Goal: Information Seeking & Learning: Learn about a topic

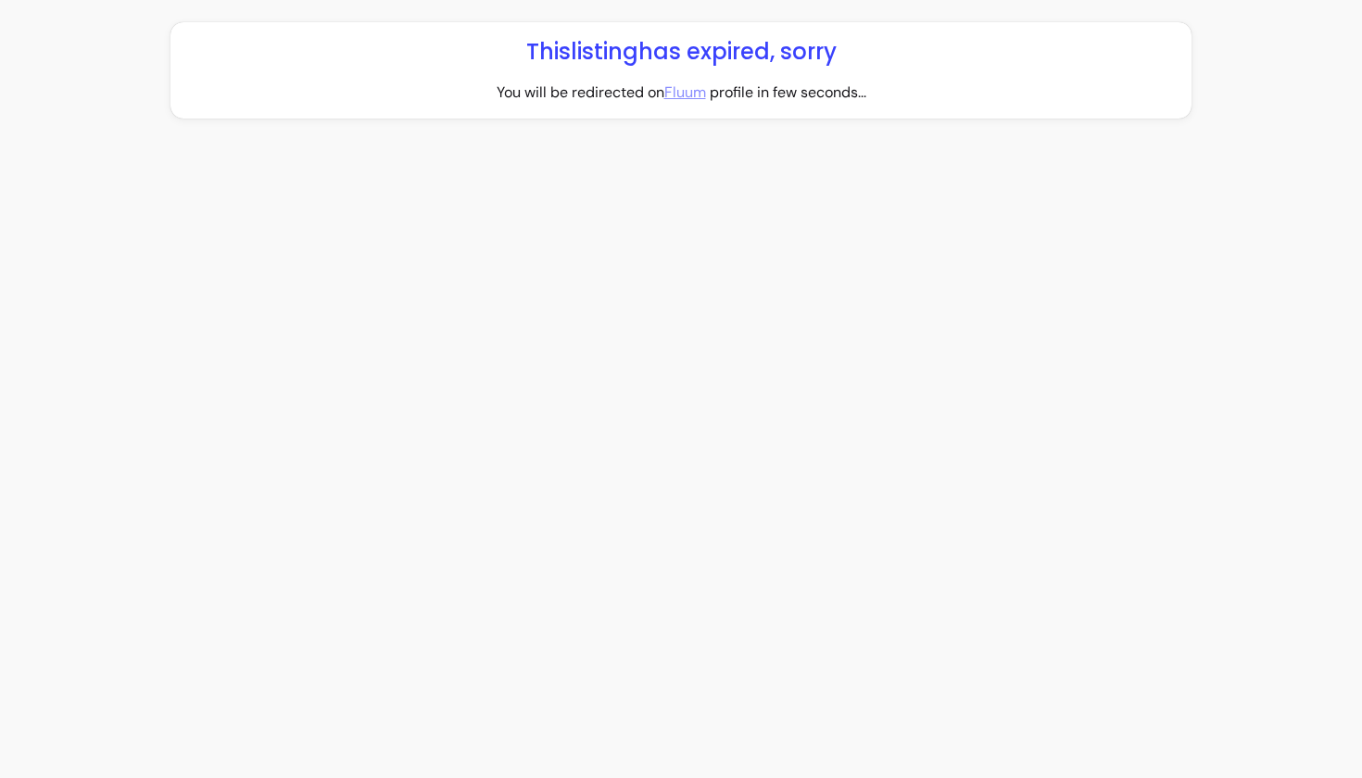
click at [678, 93] on link "Fluum" at bounding box center [685, 93] width 42 height 22
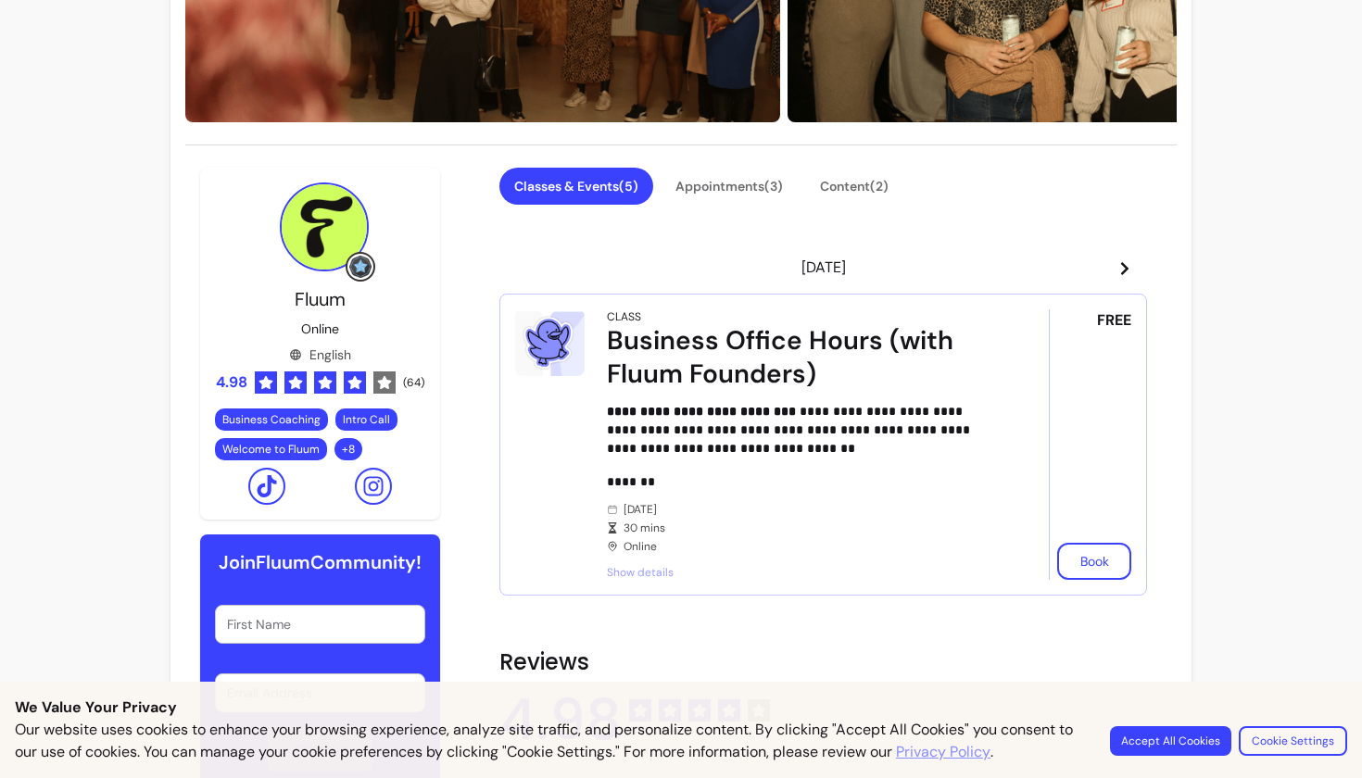
scroll to position [293, 0]
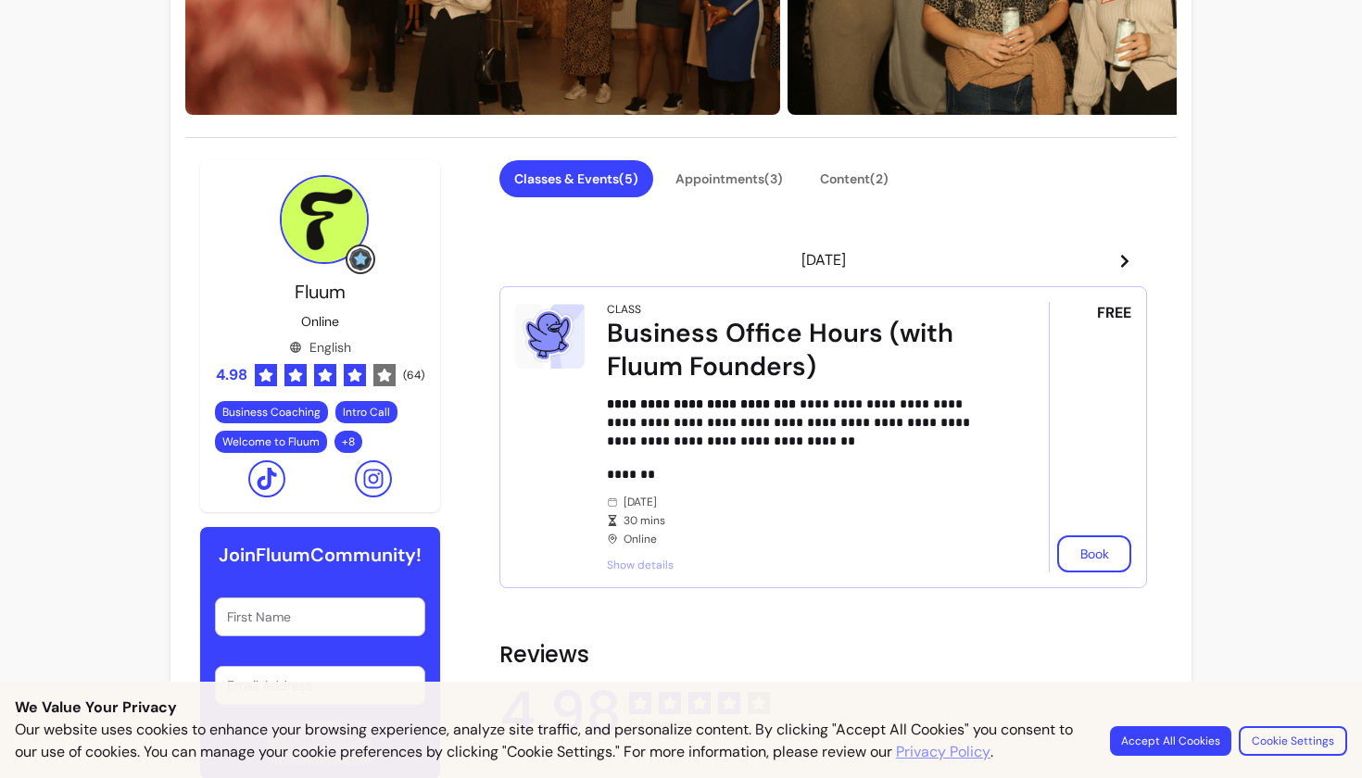
click at [741, 339] on div "Business Office Hours (with Fluum Founders)" at bounding box center [802, 350] width 390 height 67
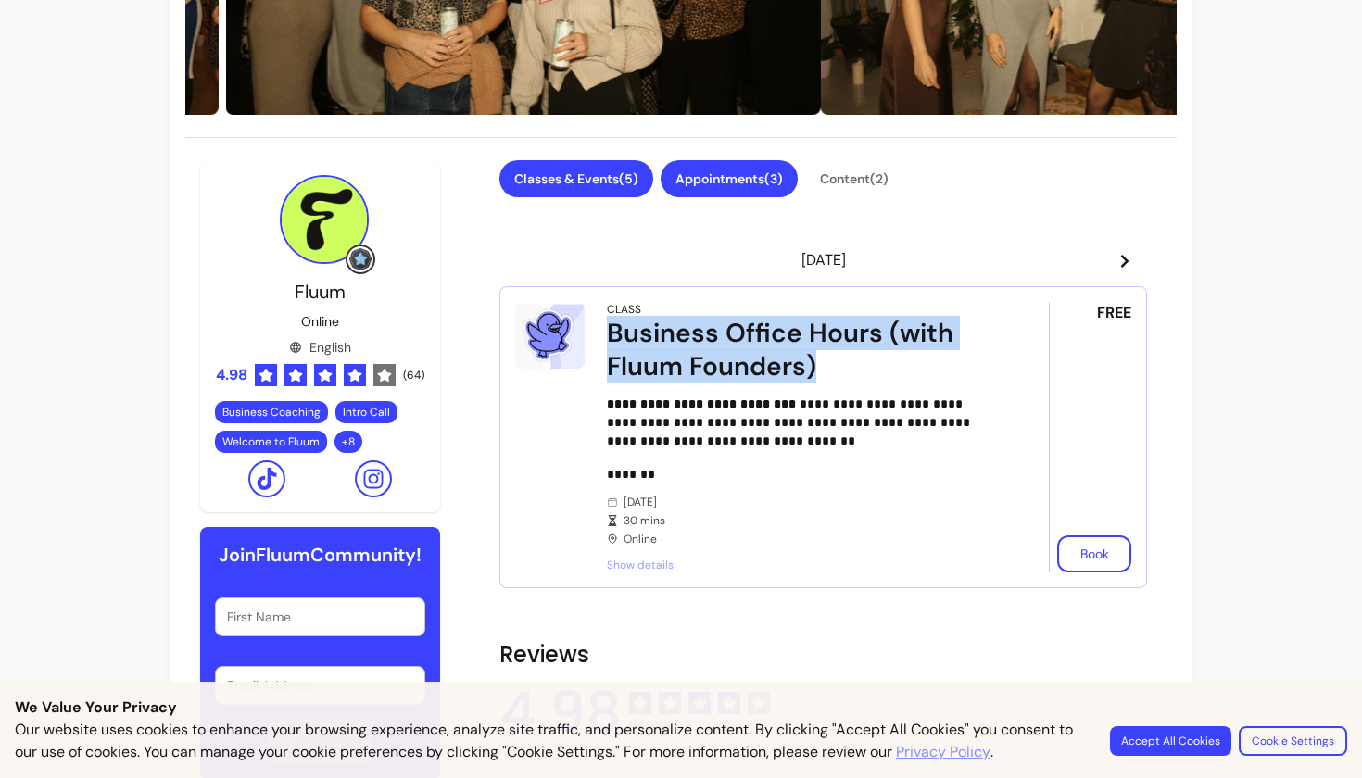
click at [753, 194] on button "Appointments ( 3 )" at bounding box center [729, 178] width 137 height 37
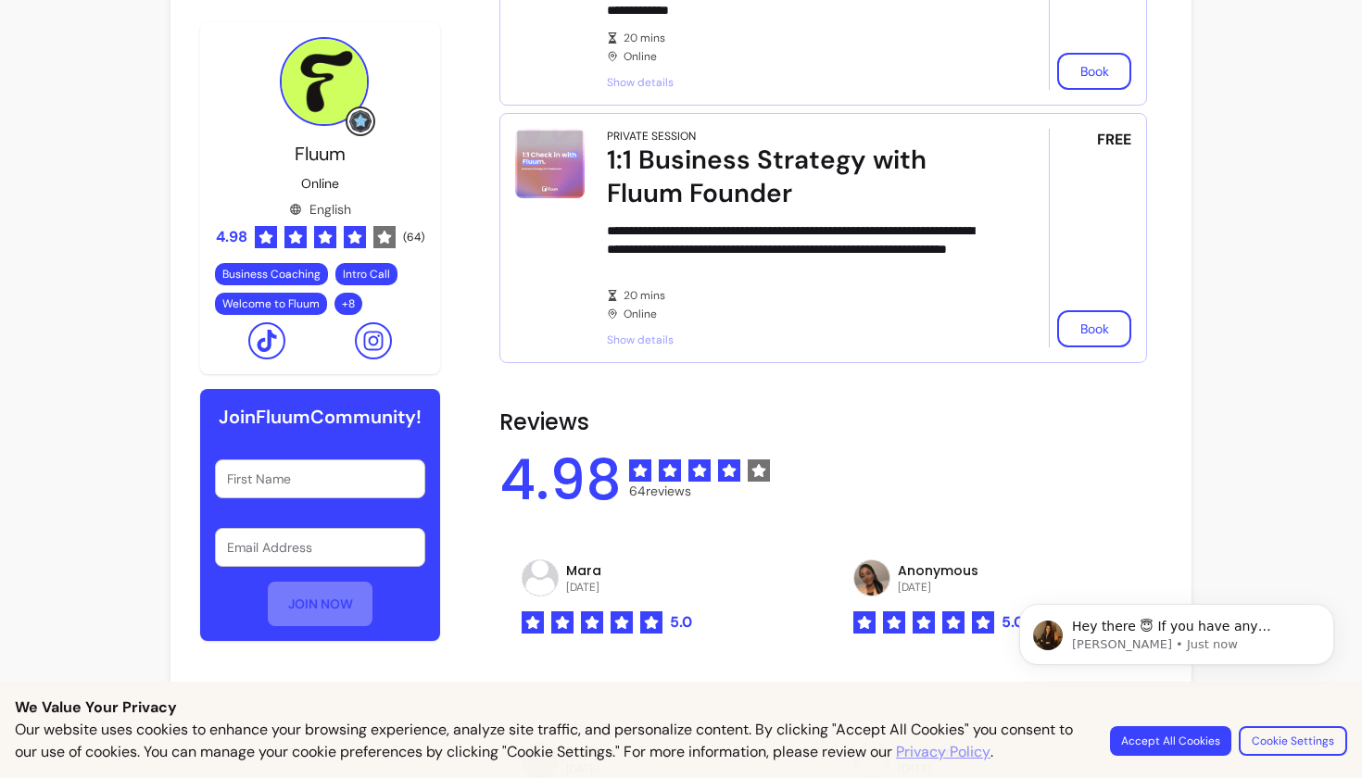
scroll to position [0, 0]
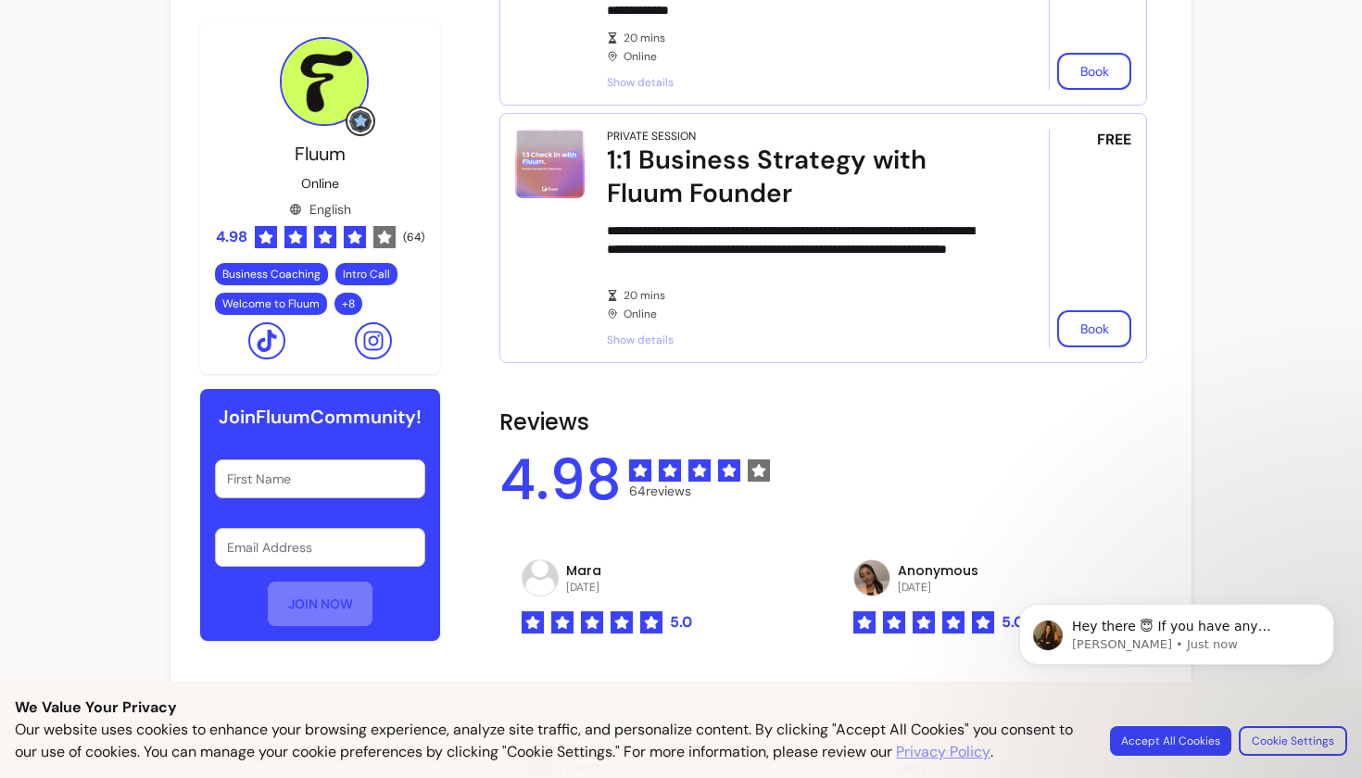
click at [334, 104] on img at bounding box center [324, 81] width 89 height 89
click at [323, 159] on span "Fluum" at bounding box center [320, 154] width 51 height 24
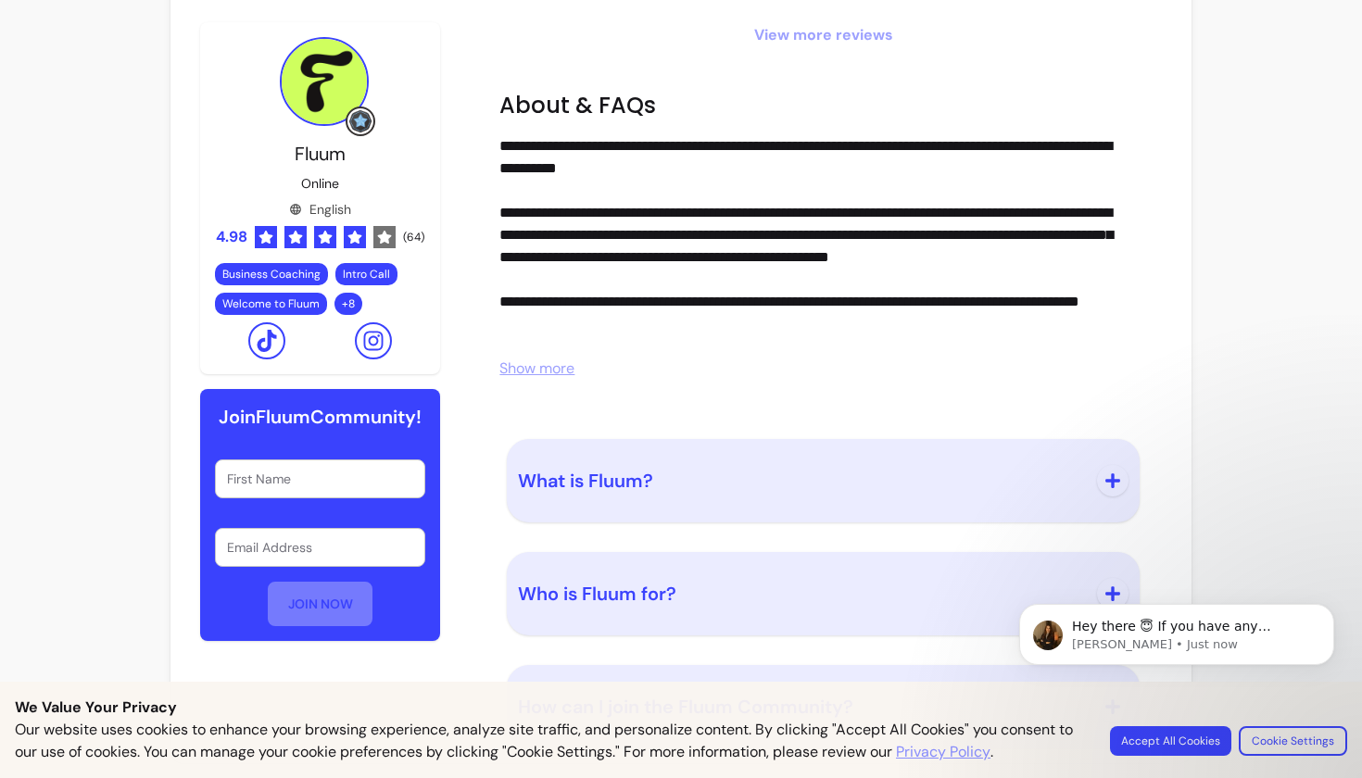
scroll to position [2076, 0]
click at [373, 343] on icon at bounding box center [373, 341] width 22 height 22
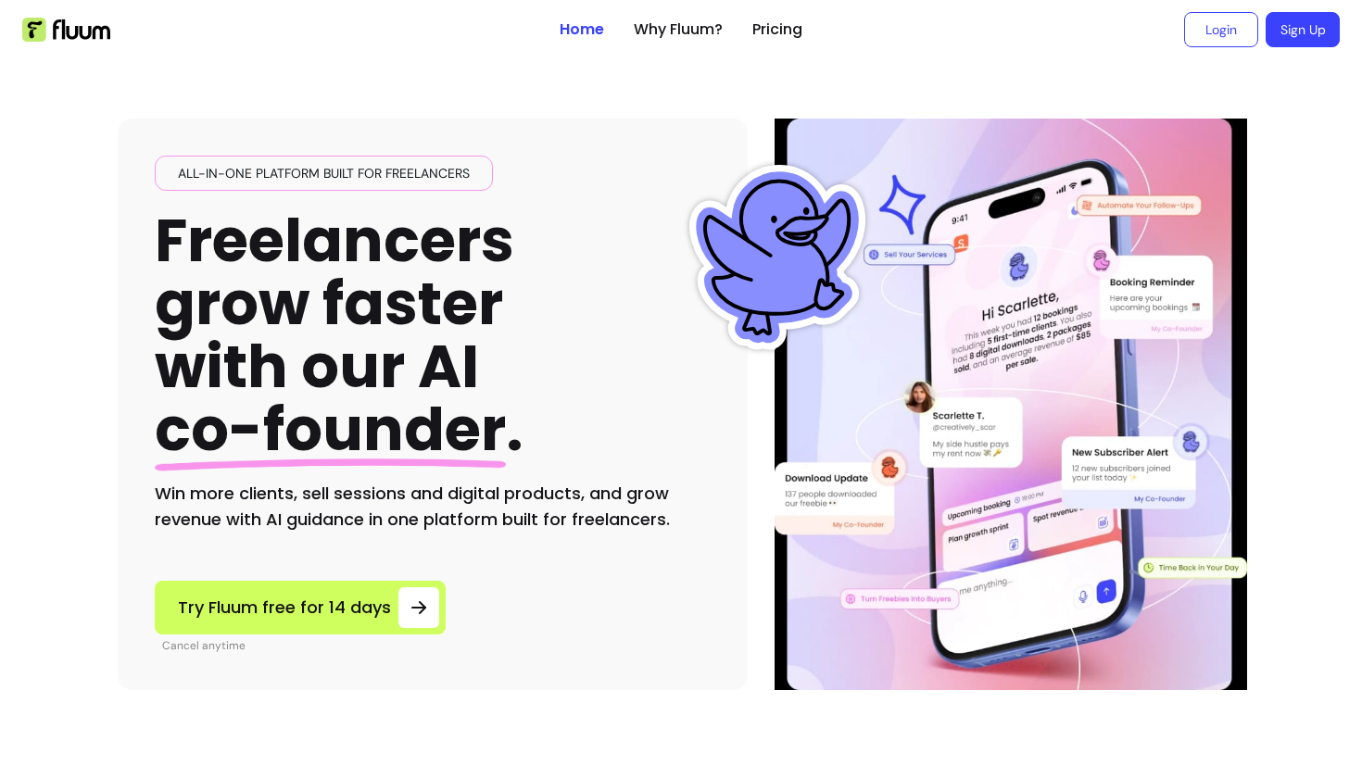
click at [307, 309] on h1 "Freelancers grow faster with our AI co-founder ." at bounding box center [339, 335] width 369 height 253
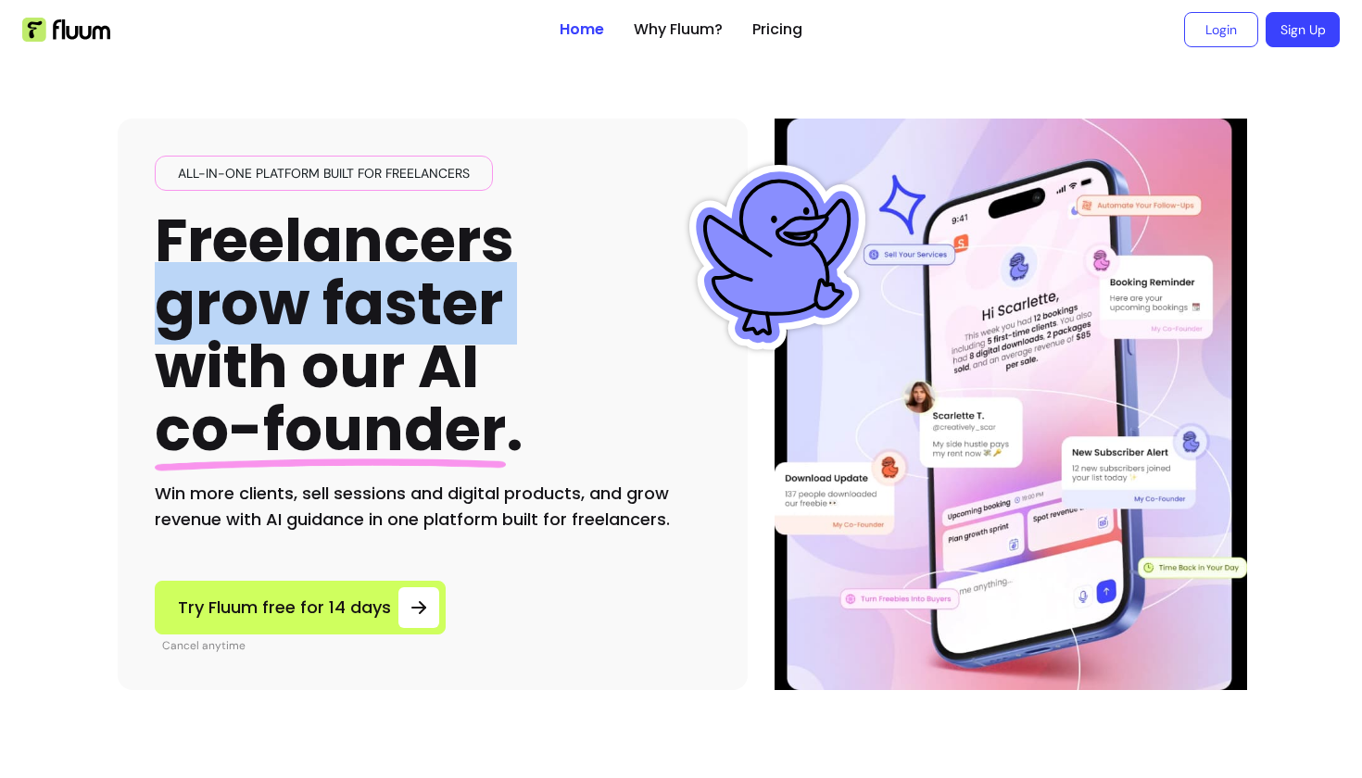
click at [316, 372] on h1 "Freelancers grow faster with our AI co-founder ." at bounding box center [339, 335] width 369 height 253
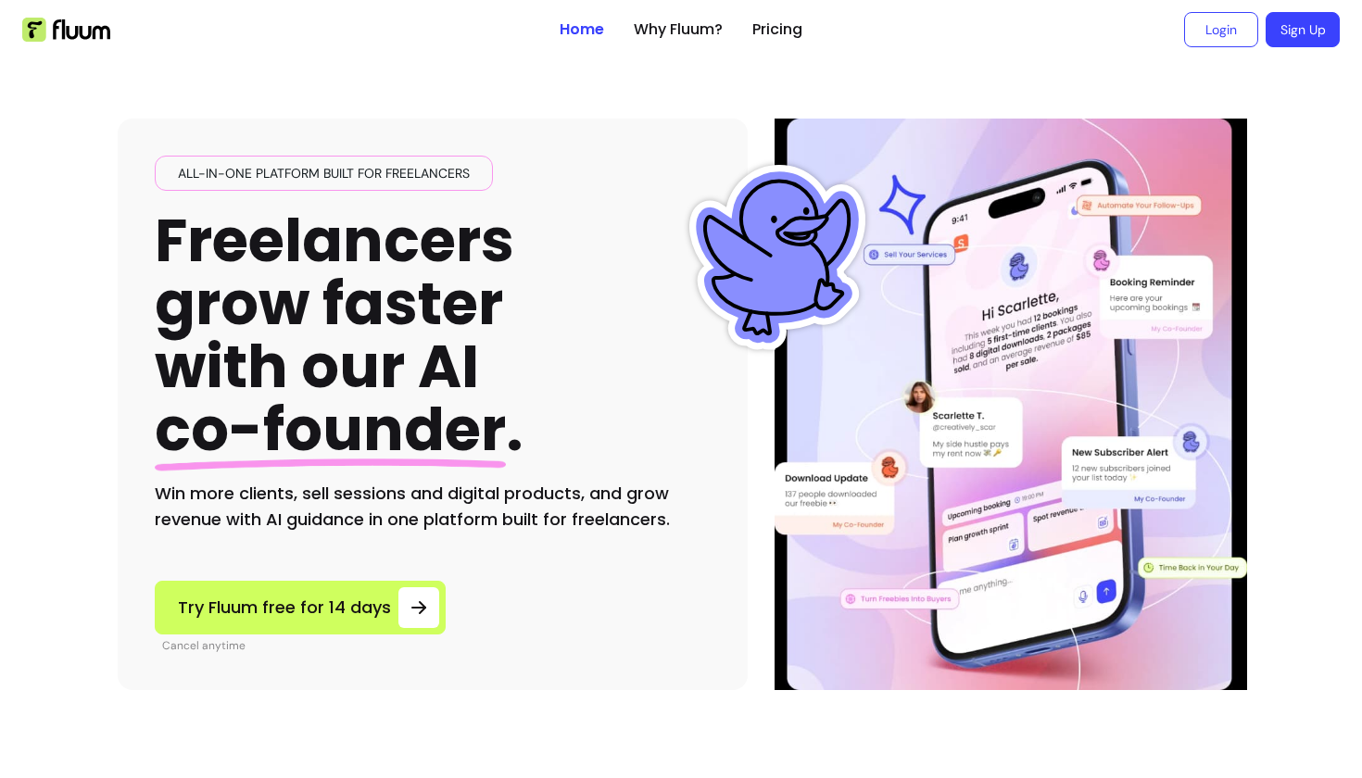
click at [316, 372] on h1 "Freelancers grow faster with our AI co-founder ." at bounding box center [339, 335] width 369 height 253
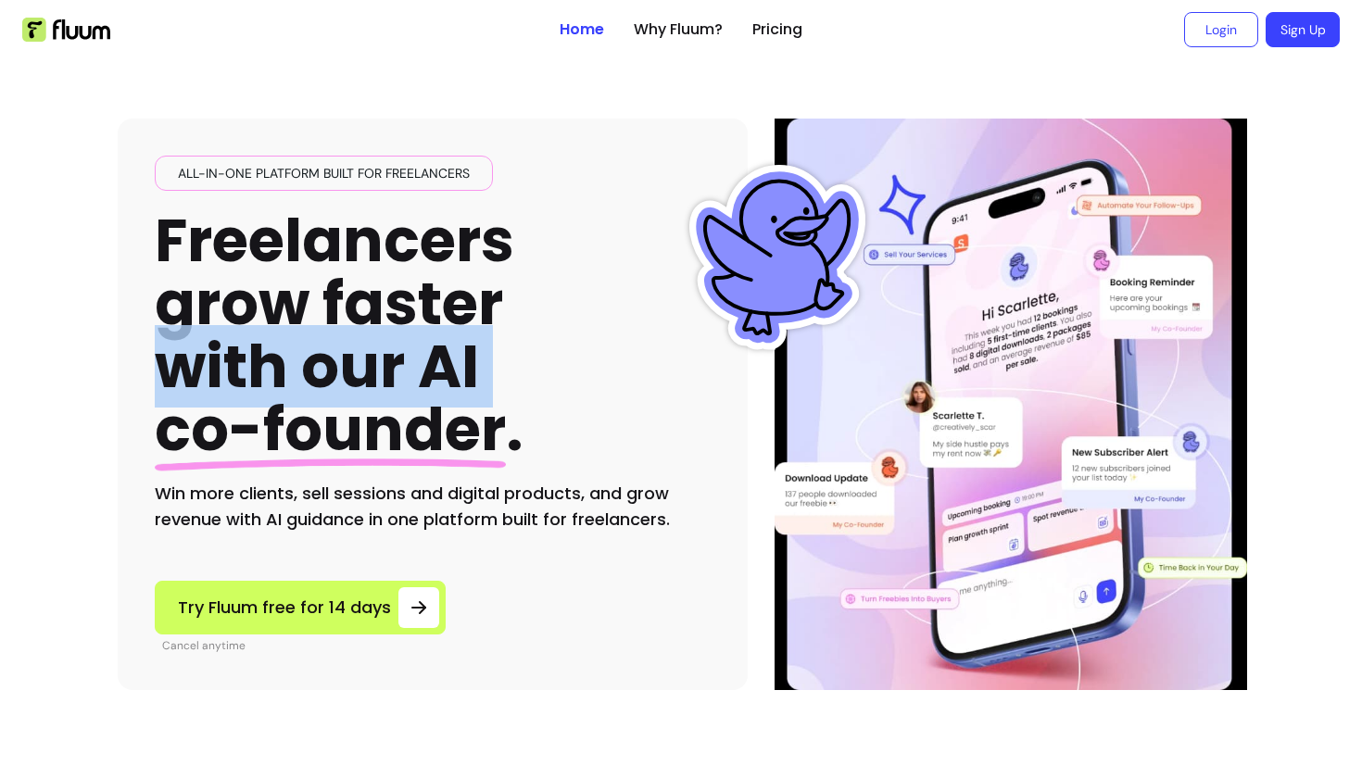
click at [307, 434] on span "co-founder" at bounding box center [330, 429] width 351 height 82
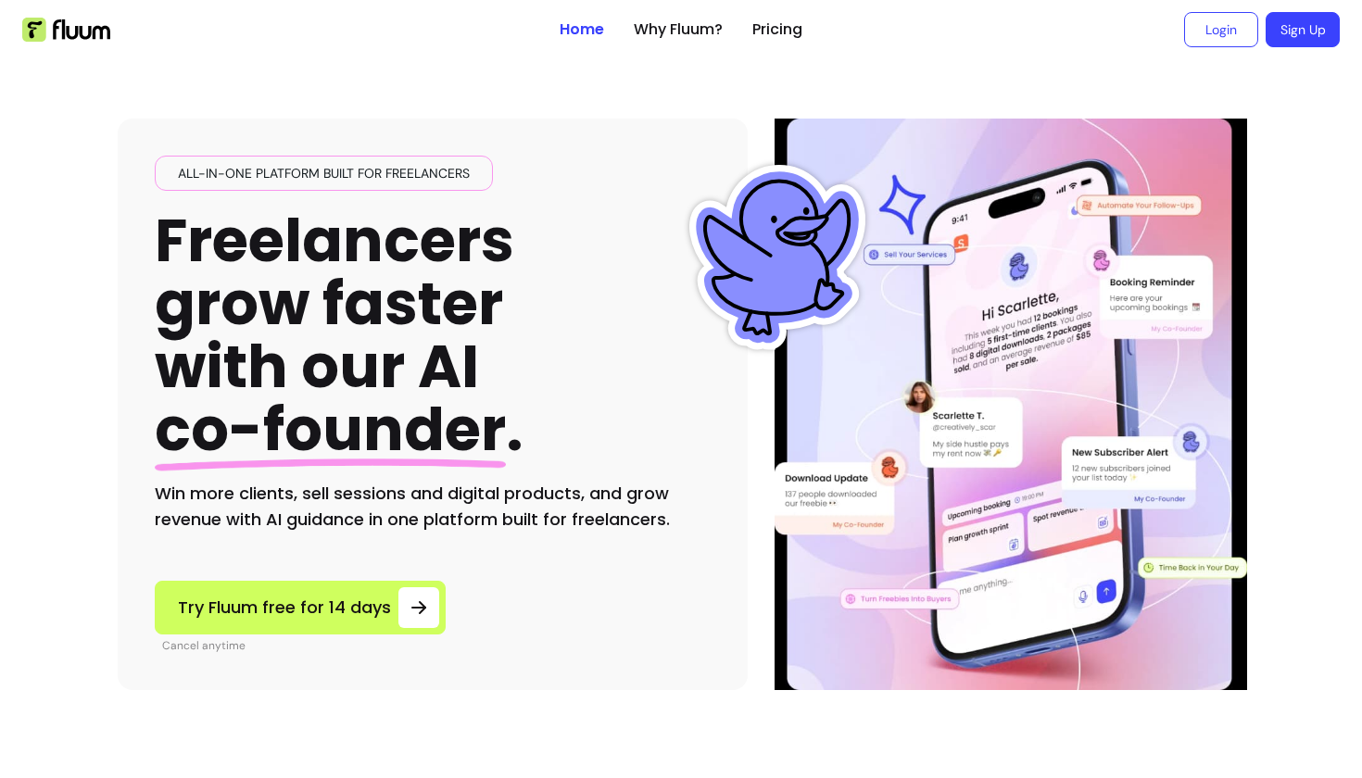
click at [307, 434] on span "co-founder" at bounding box center [330, 429] width 351 height 82
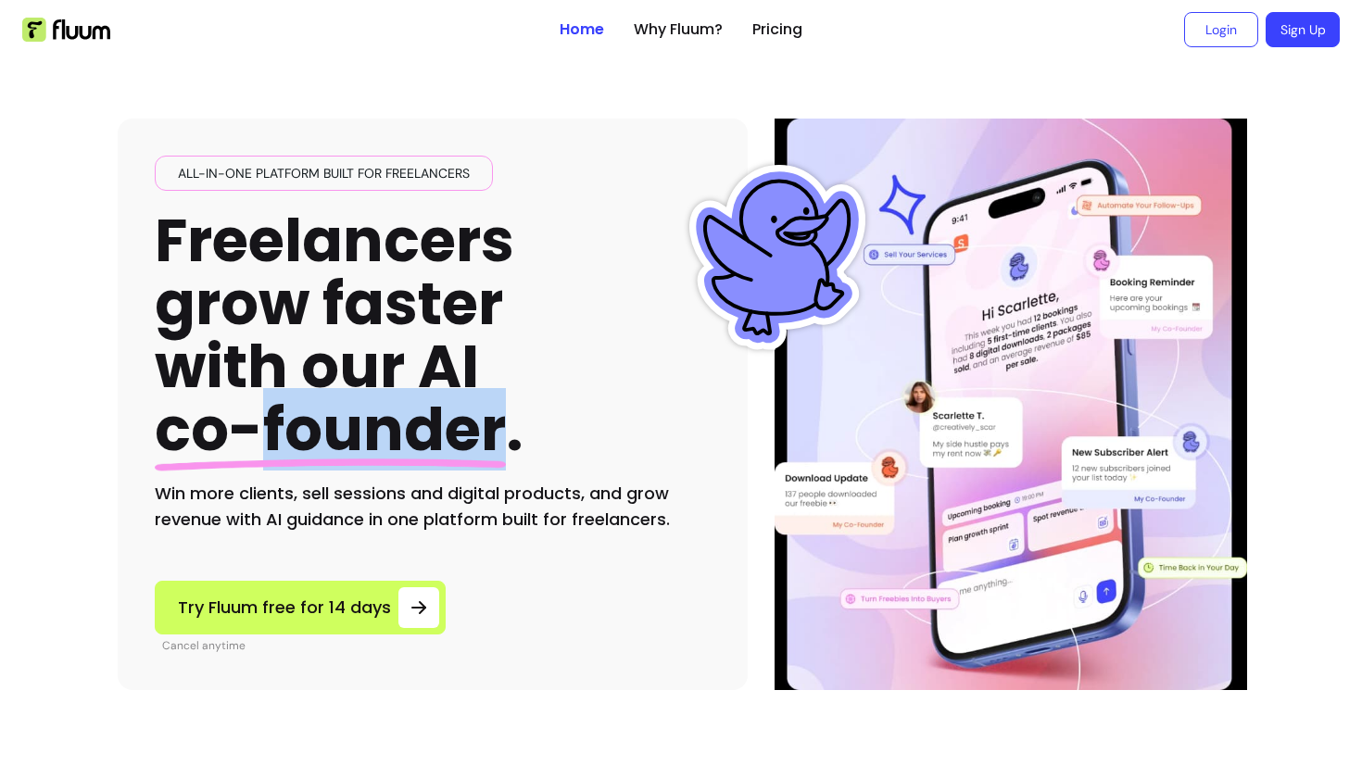
click at [307, 434] on span "co-founder" at bounding box center [330, 429] width 351 height 82
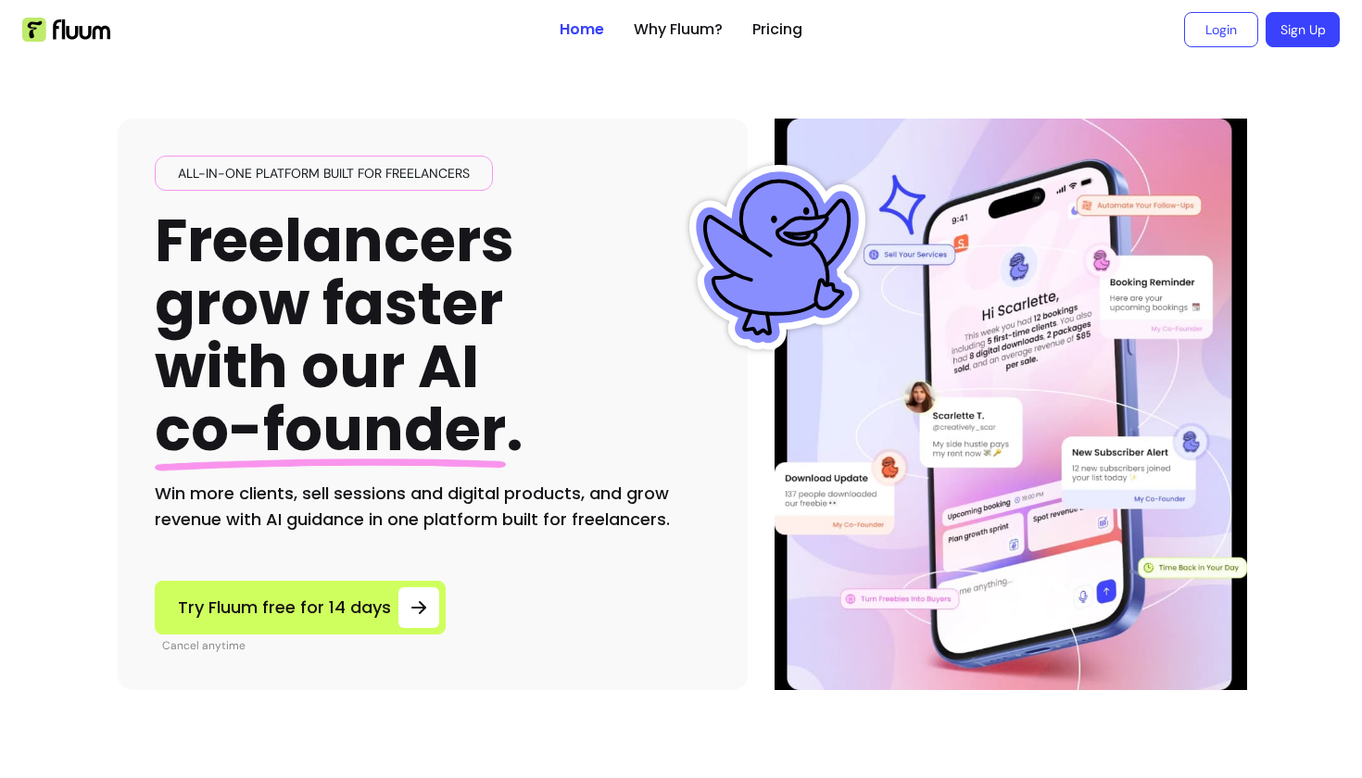
click at [315, 525] on h2 "Win more clients, sell sessions and digital products, and grow revenue with AI …" at bounding box center [433, 507] width 556 height 52
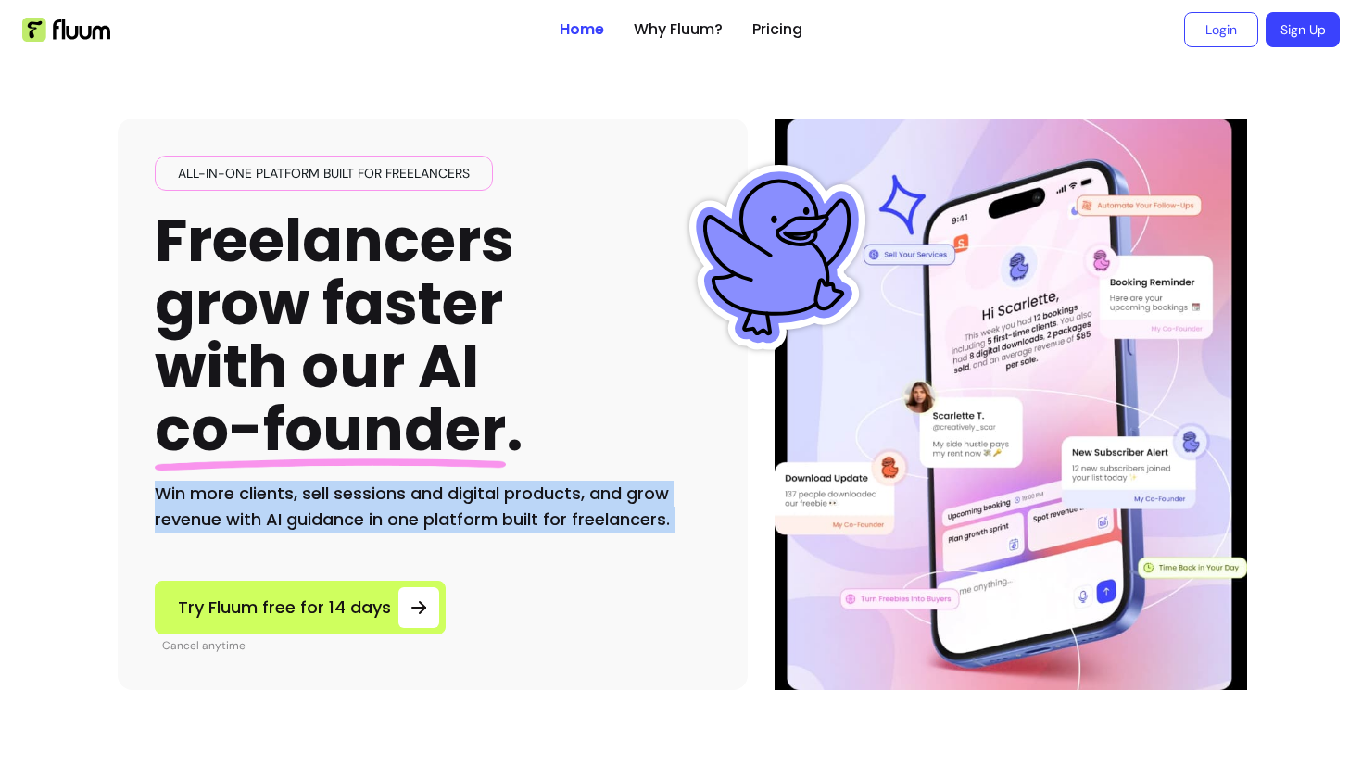
click at [375, 522] on h2 "Win more clients, sell sessions and digital products, and grow revenue with AI …" at bounding box center [433, 507] width 556 height 52
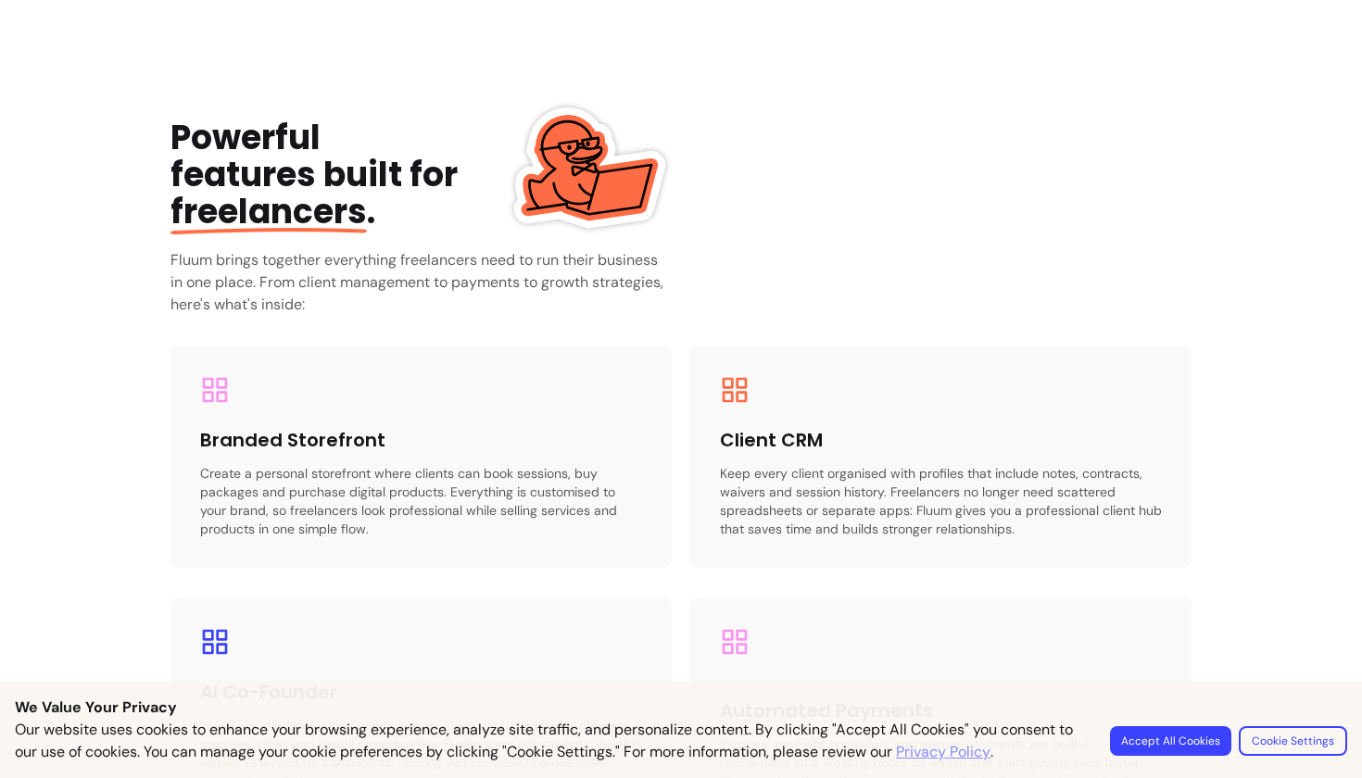
scroll to position [2510, 0]
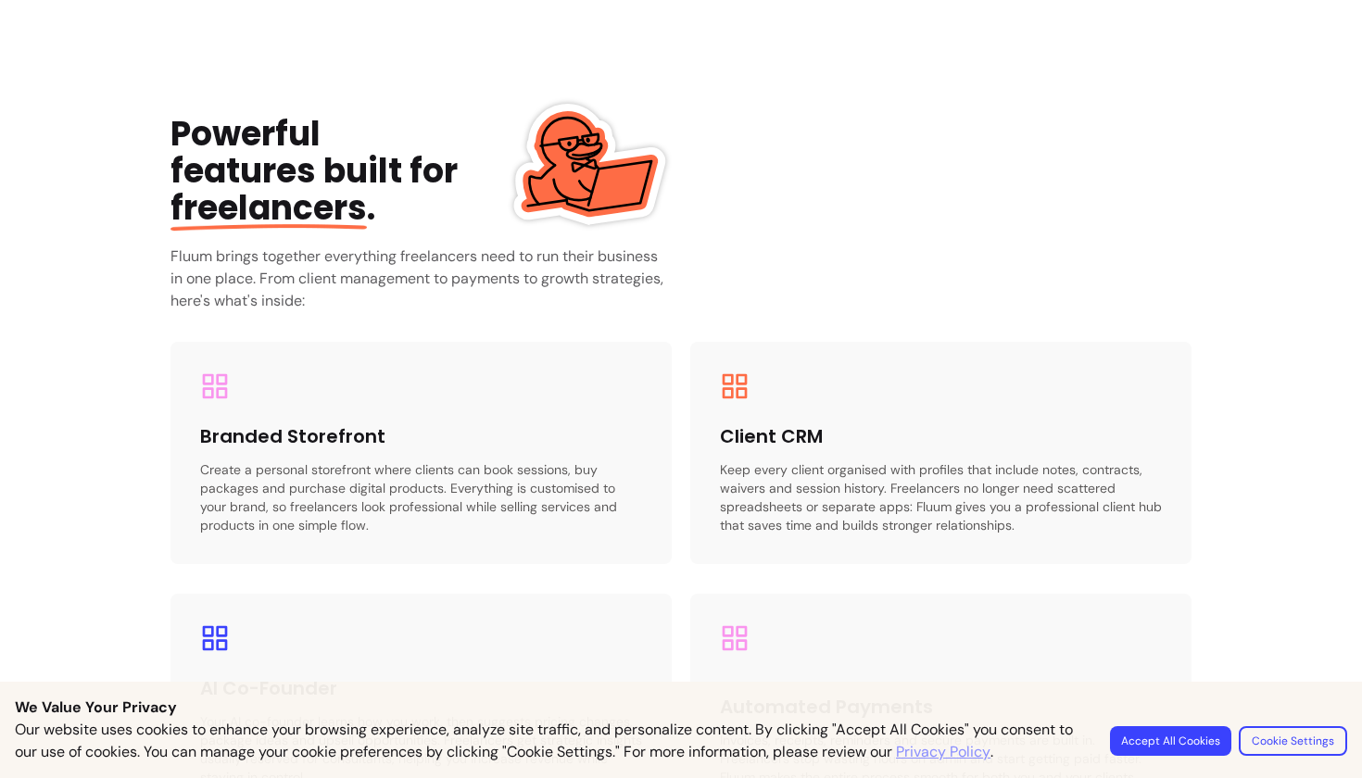
click at [554, 285] on h3 "Fluum brings together everything freelancers need to run their business in one …" at bounding box center [422, 279] width 502 height 67
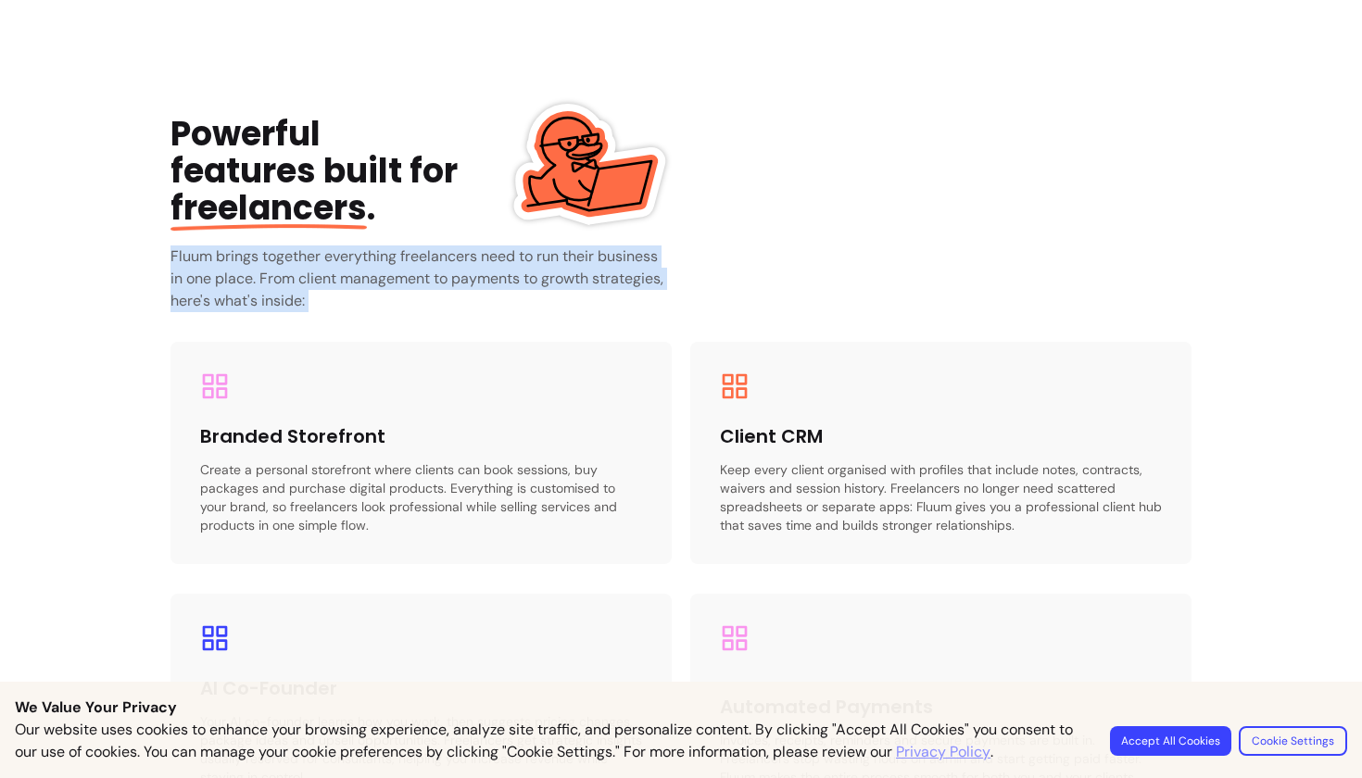
click at [554, 285] on h3 "Fluum brings together everything freelancers need to run their business in one …" at bounding box center [422, 279] width 502 height 67
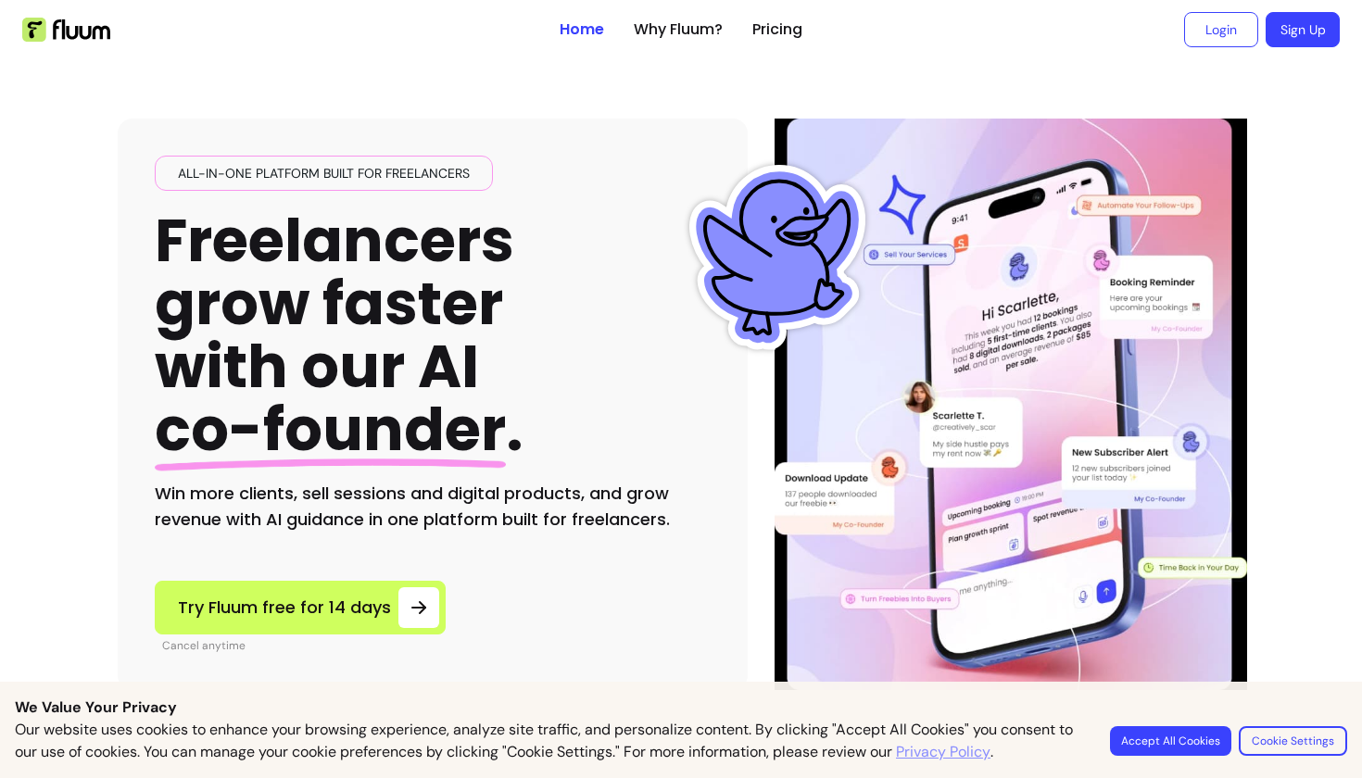
scroll to position [0, 0]
